Goal: Find specific page/section

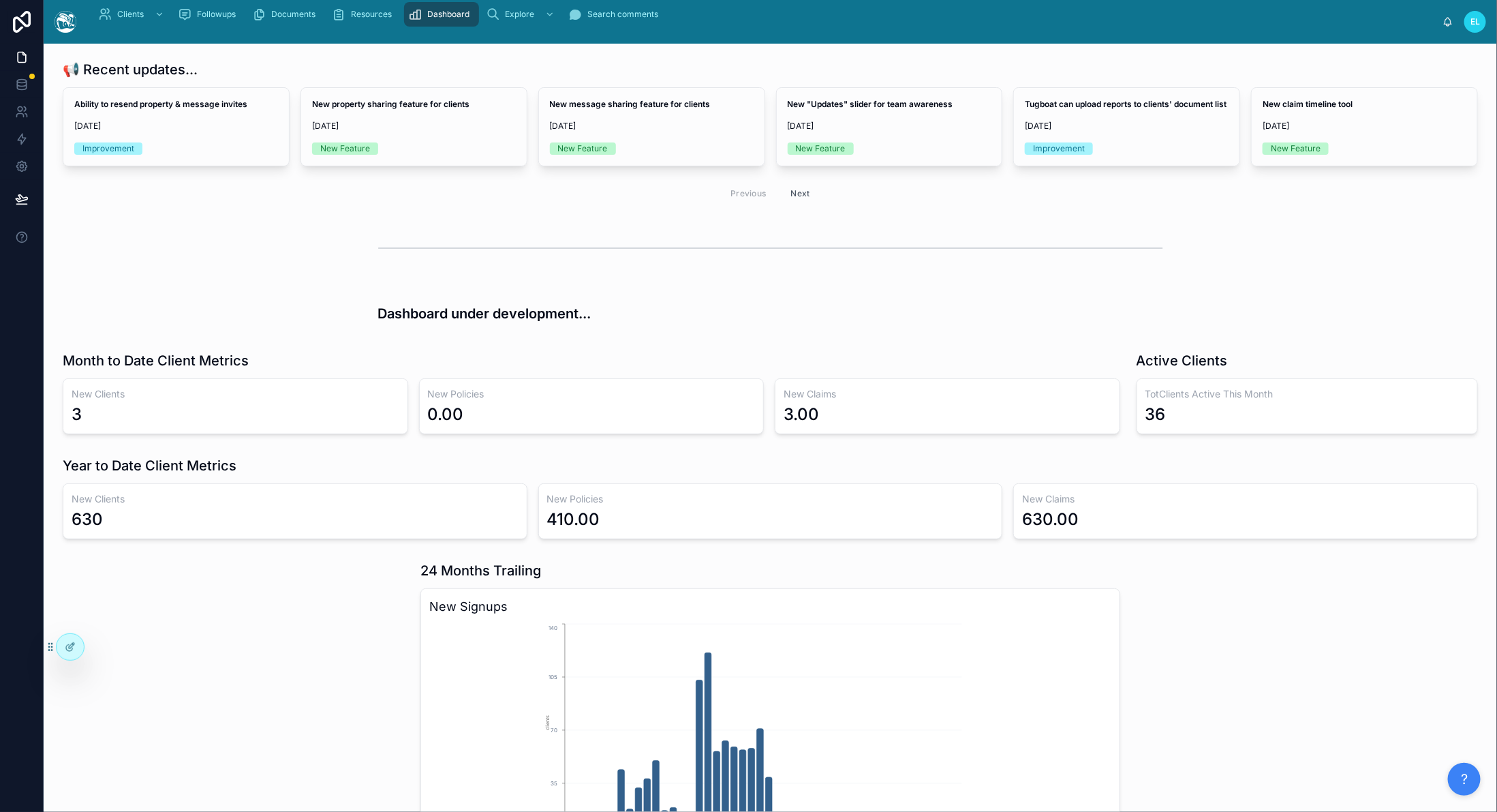
click at [665, 209] on div "Previous Next" at bounding box center [770, 193] width 1415 height 32
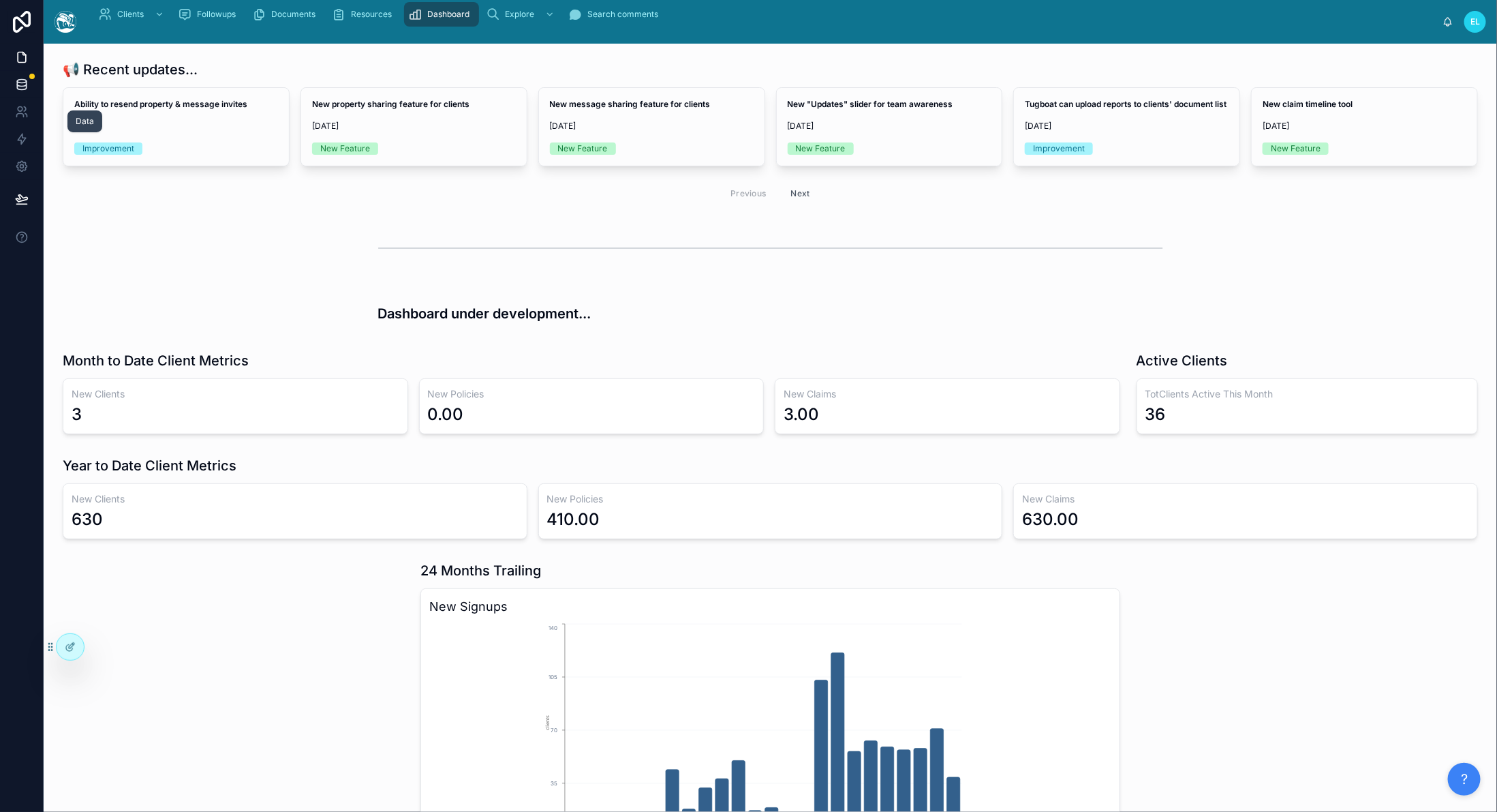
click at [43, 98] on link at bounding box center [21, 84] width 43 height 27
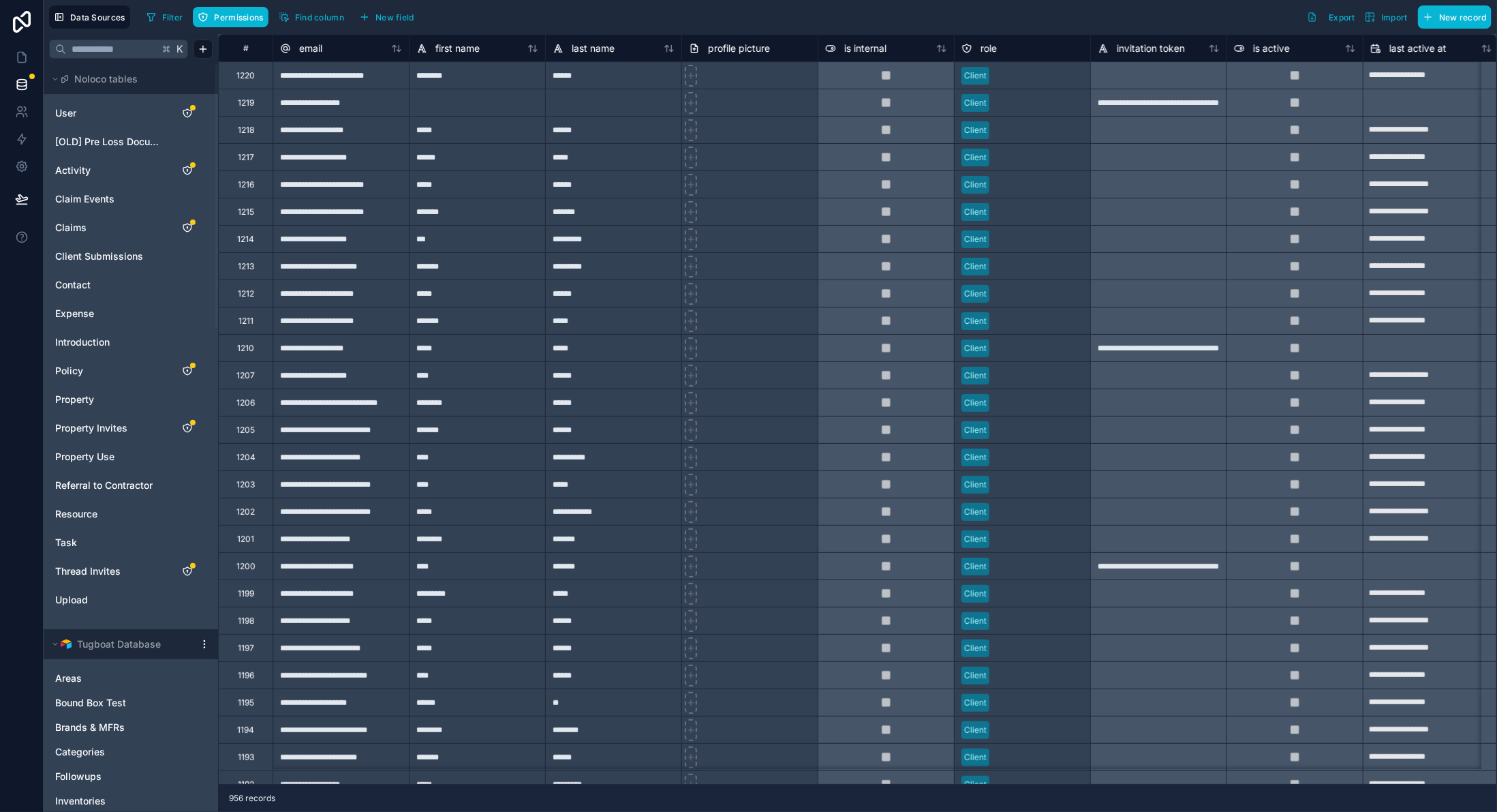
click at [665, 51] on div "is internal" at bounding box center [886, 48] width 136 height 27
click at [665, 89] on div at bounding box center [749, 75] width 136 height 27
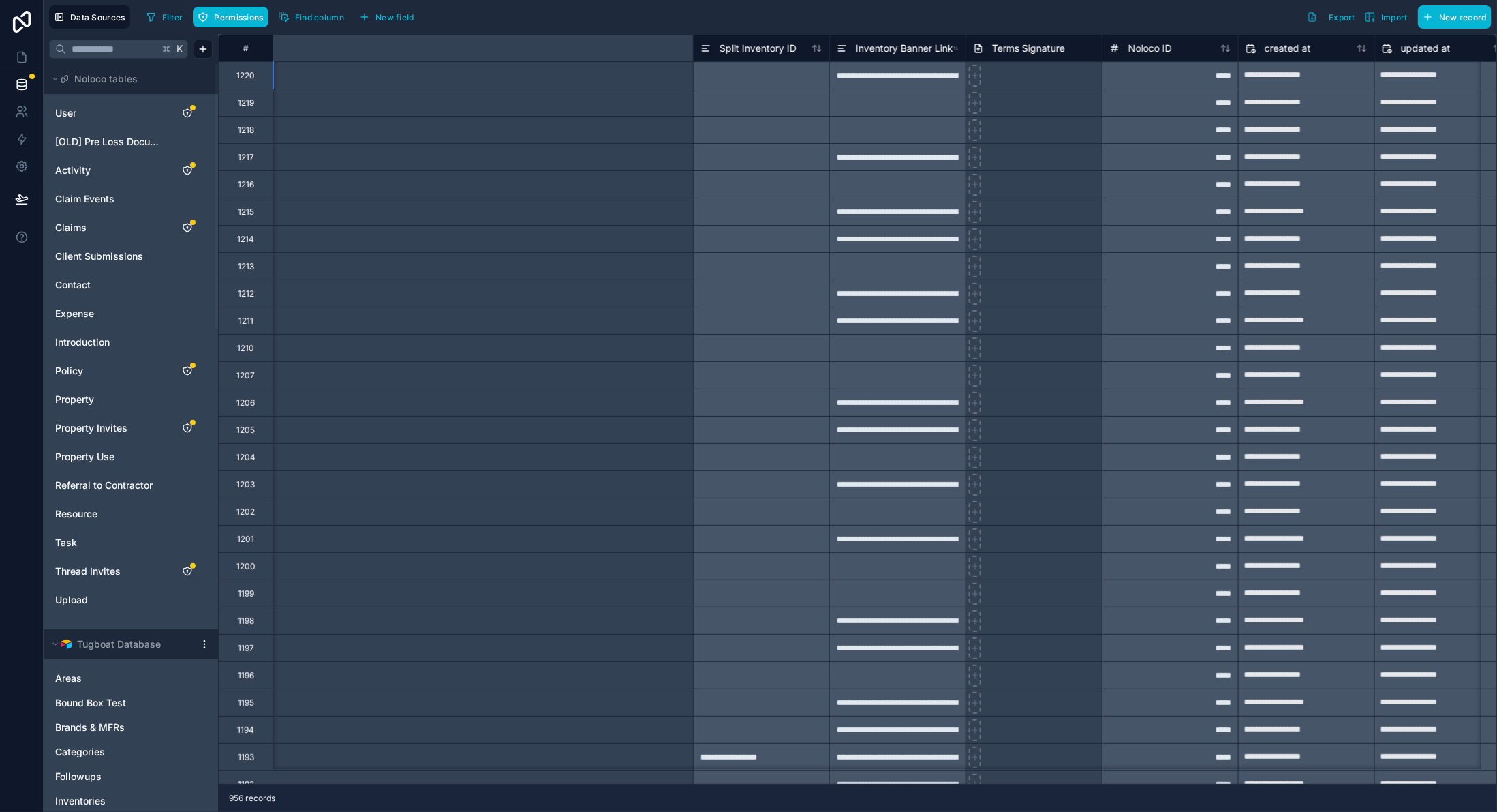
scroll to position [0, 10090]
